Goal: Task Accomplishment & Management: Complete application form

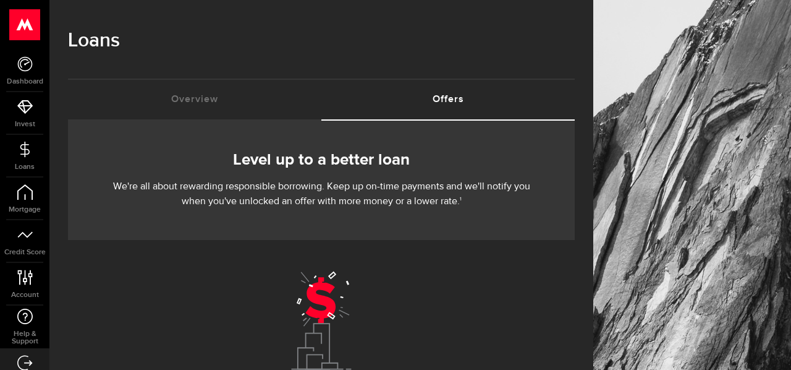
scroll to position [21, 0]
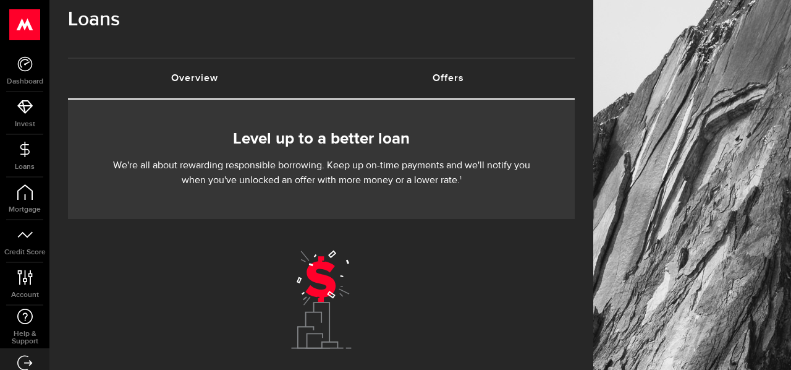
click at [209, 74] on link "Overview (requires attention)" at bounding box center [194, 79] width 253 height 40
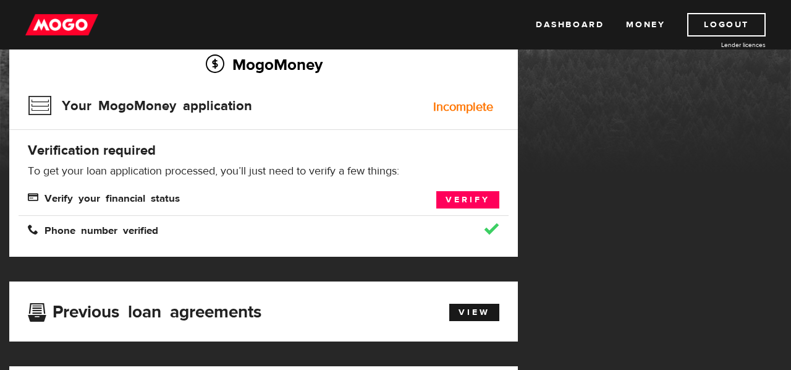
scroll to position [106, 0]
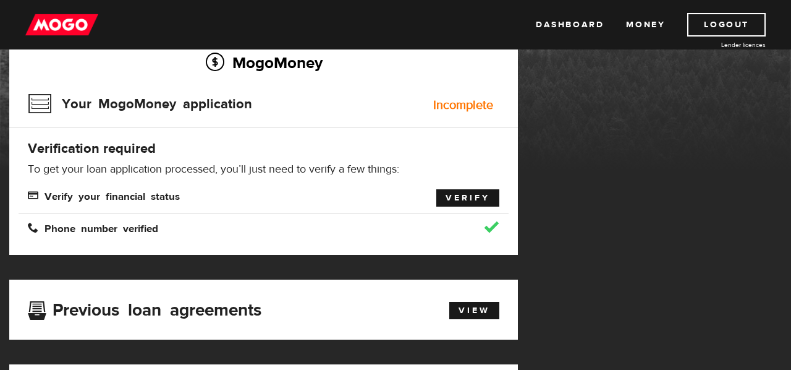
click at [457, 198] on link "Verify" at bounding box center [467, 197] width 63 height 17
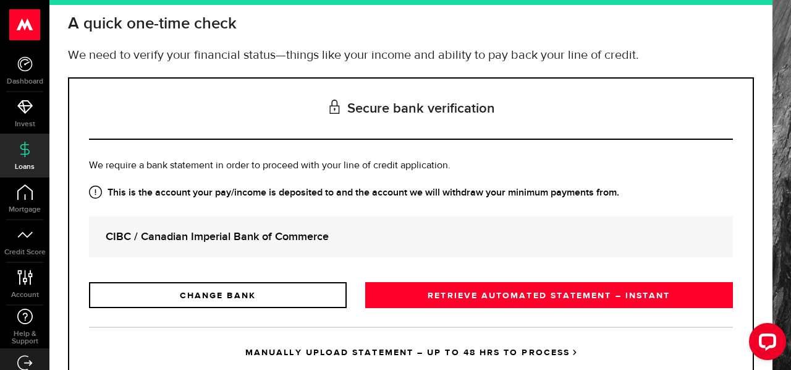
scroll to position [74, 0]
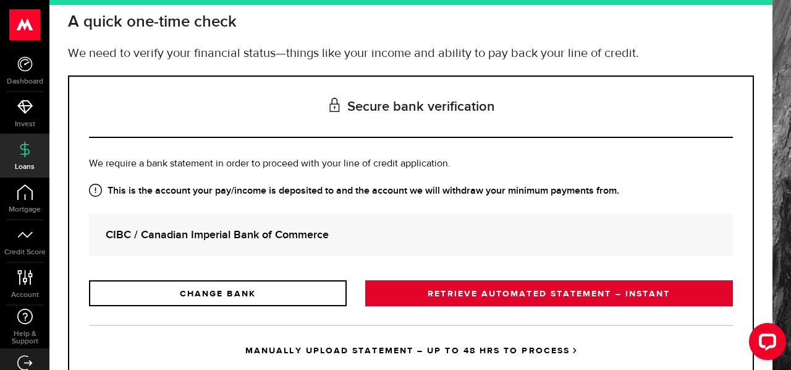
click at [499, 296] on link "RETRIEVE AUTOMATED STATEMENT – INSTANT" at bounding box center [549, 293] width 368 height 26
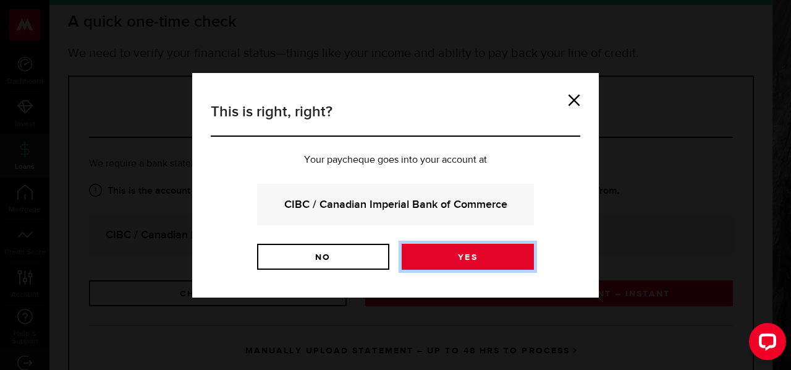
click at [465, 256] on link "Yes" at bounding box center [468, 257] width 132 height 26
